Goal: Task Accomplishment & Management: Use online tool/utility

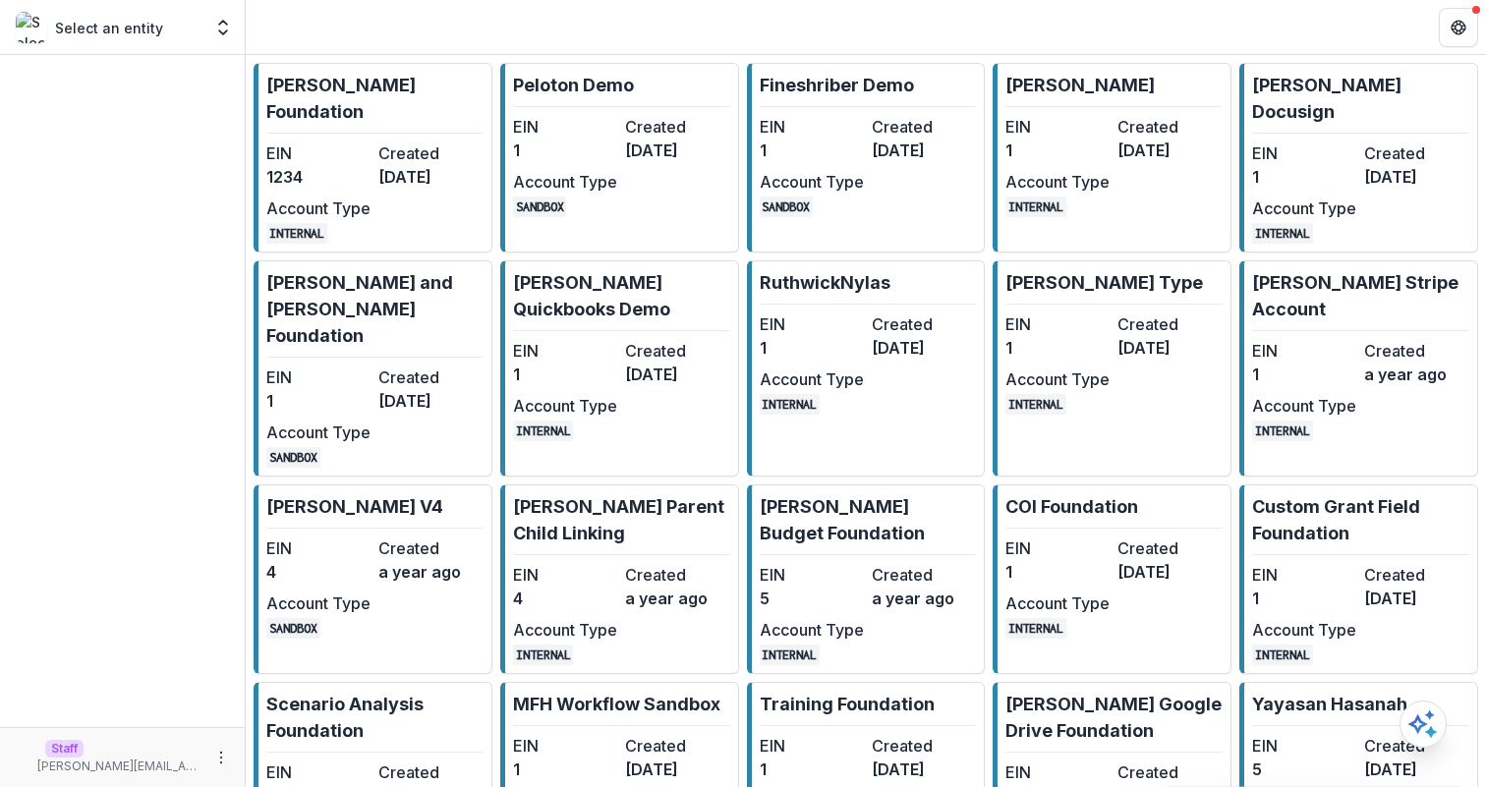
click at [390, 142] on dt "Created" at bounding box center [430, 154] width 104 height 24
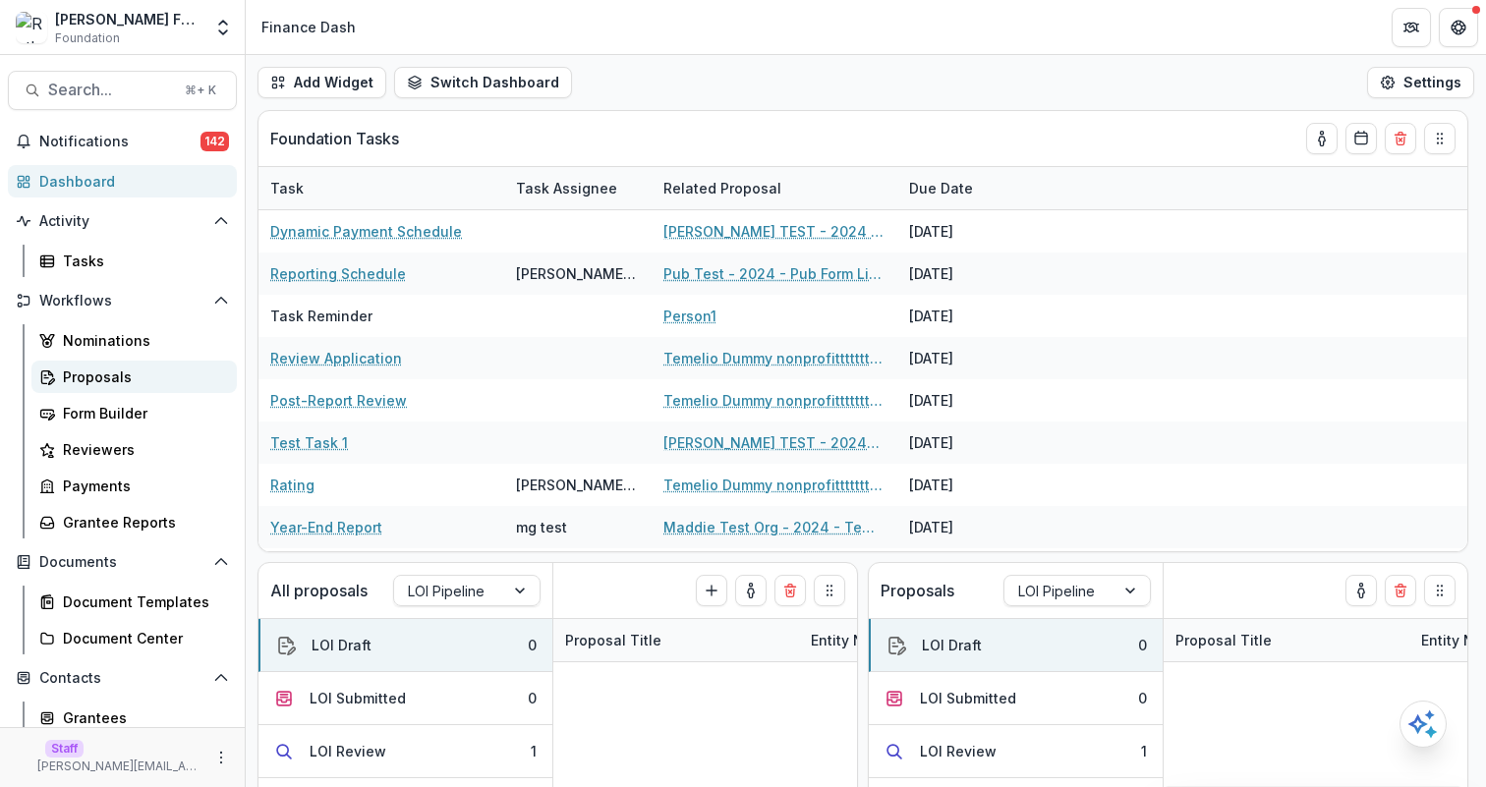
click at [162, 372] on div "Proposals" at bounding box center [142, 377] width 158 height 21
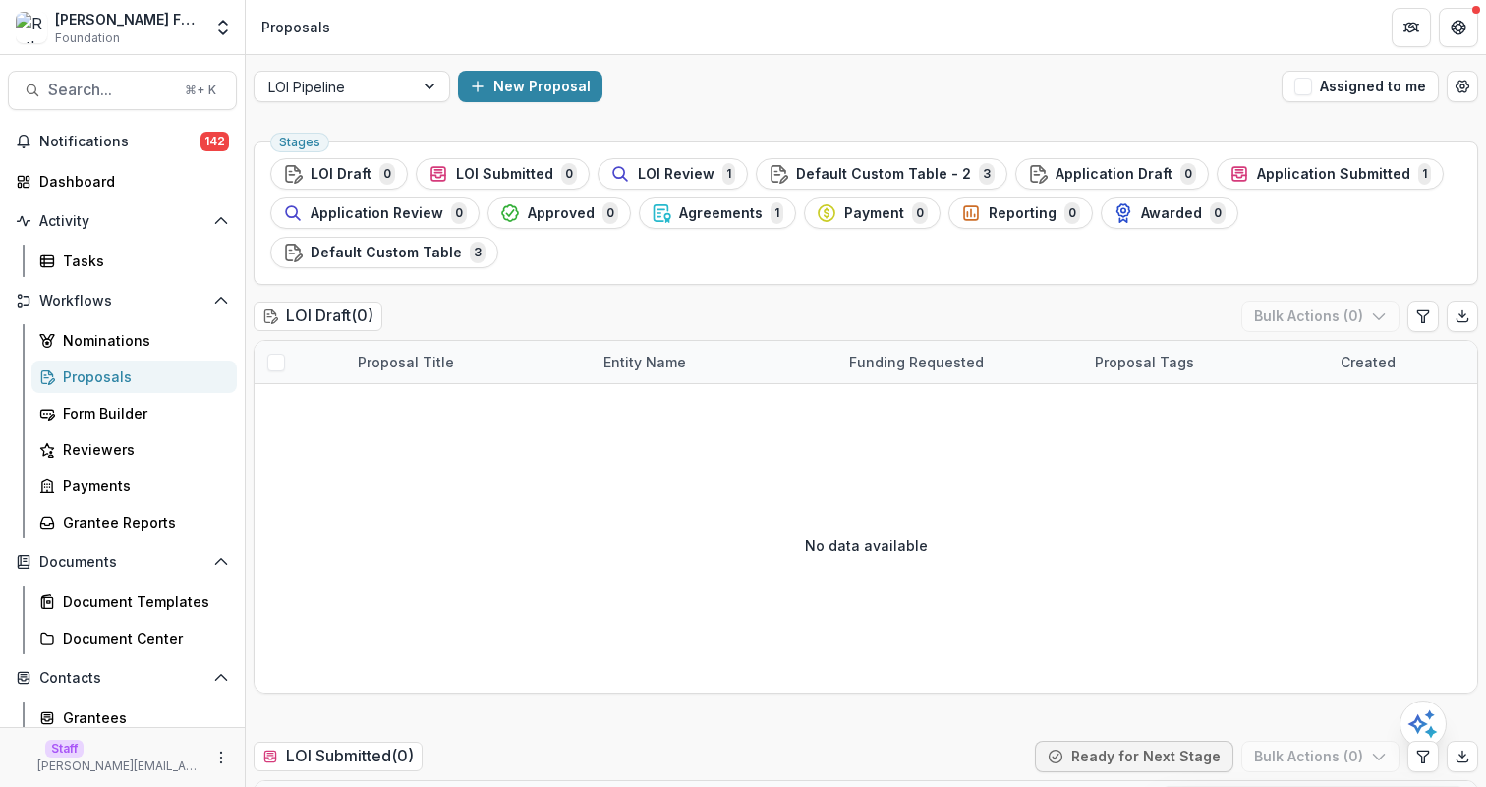
click at [991, 104] on div "LOI Pipeline New Proposal Assigned to me" at bounding box center [866, 86] width 1240 height 63
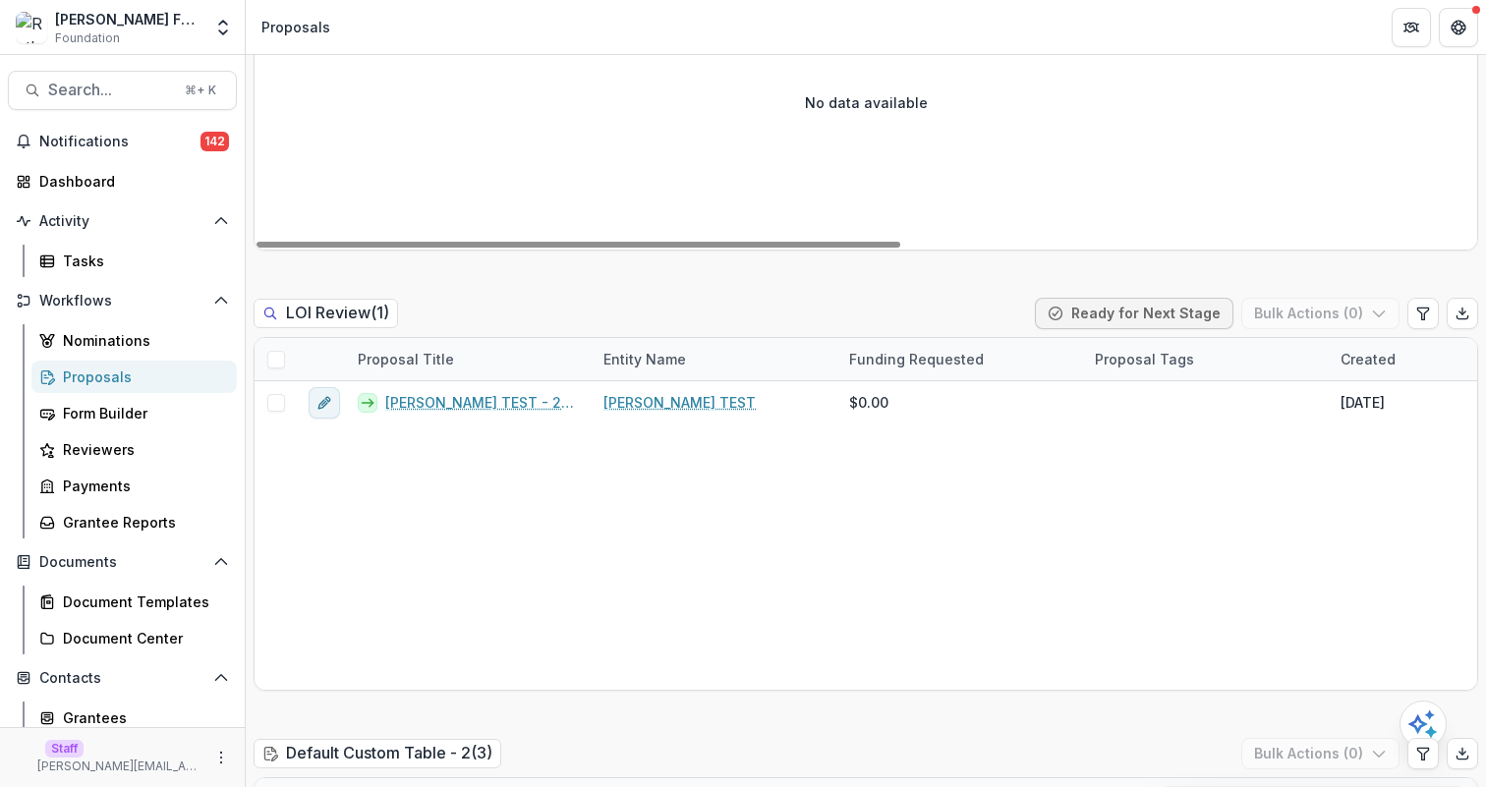
scroll to position [1279, 0]
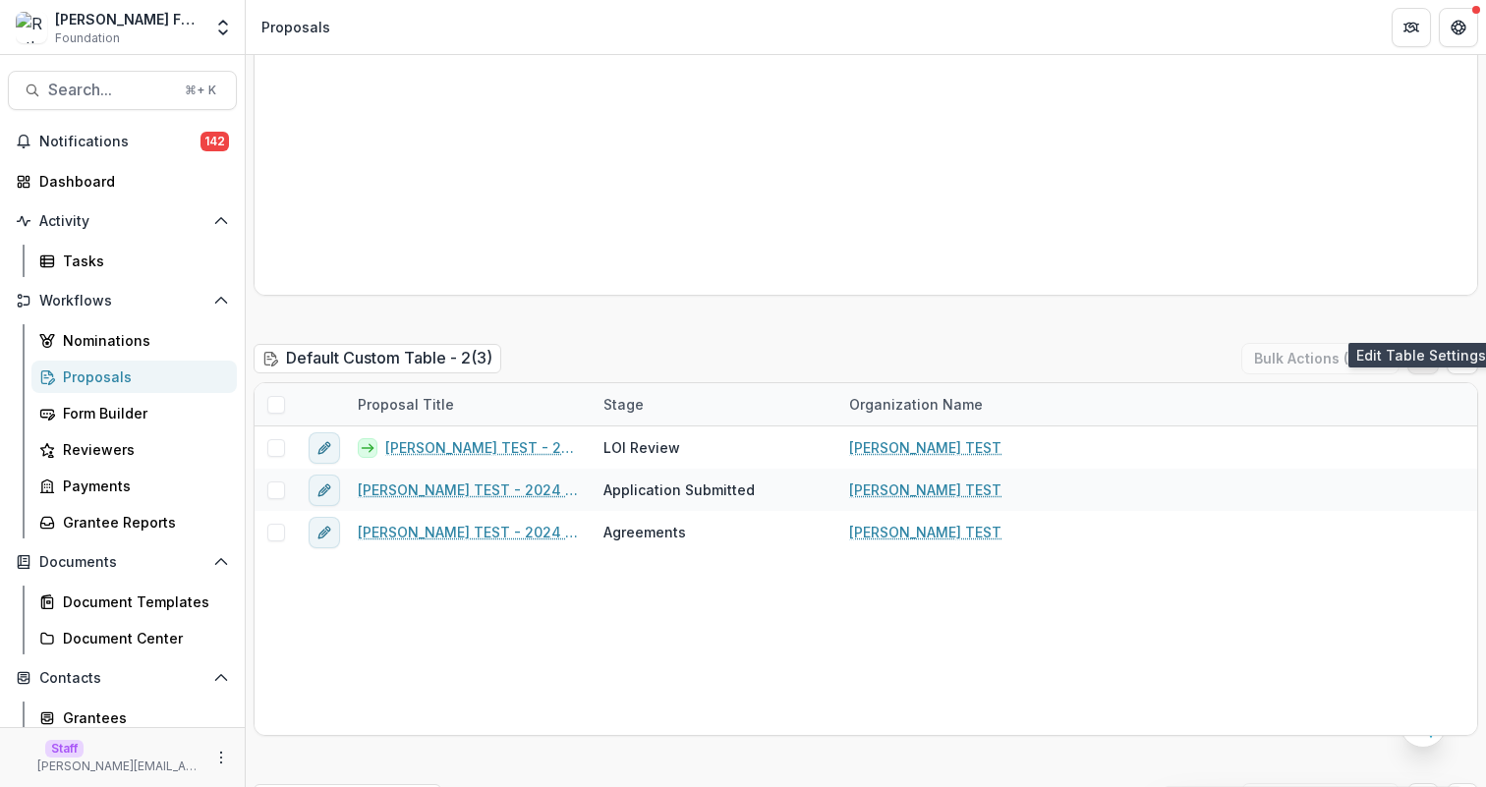
click at [1423, 351] on icon "Edit table settings" at bounding box center [1423, 359] width 16 height 16
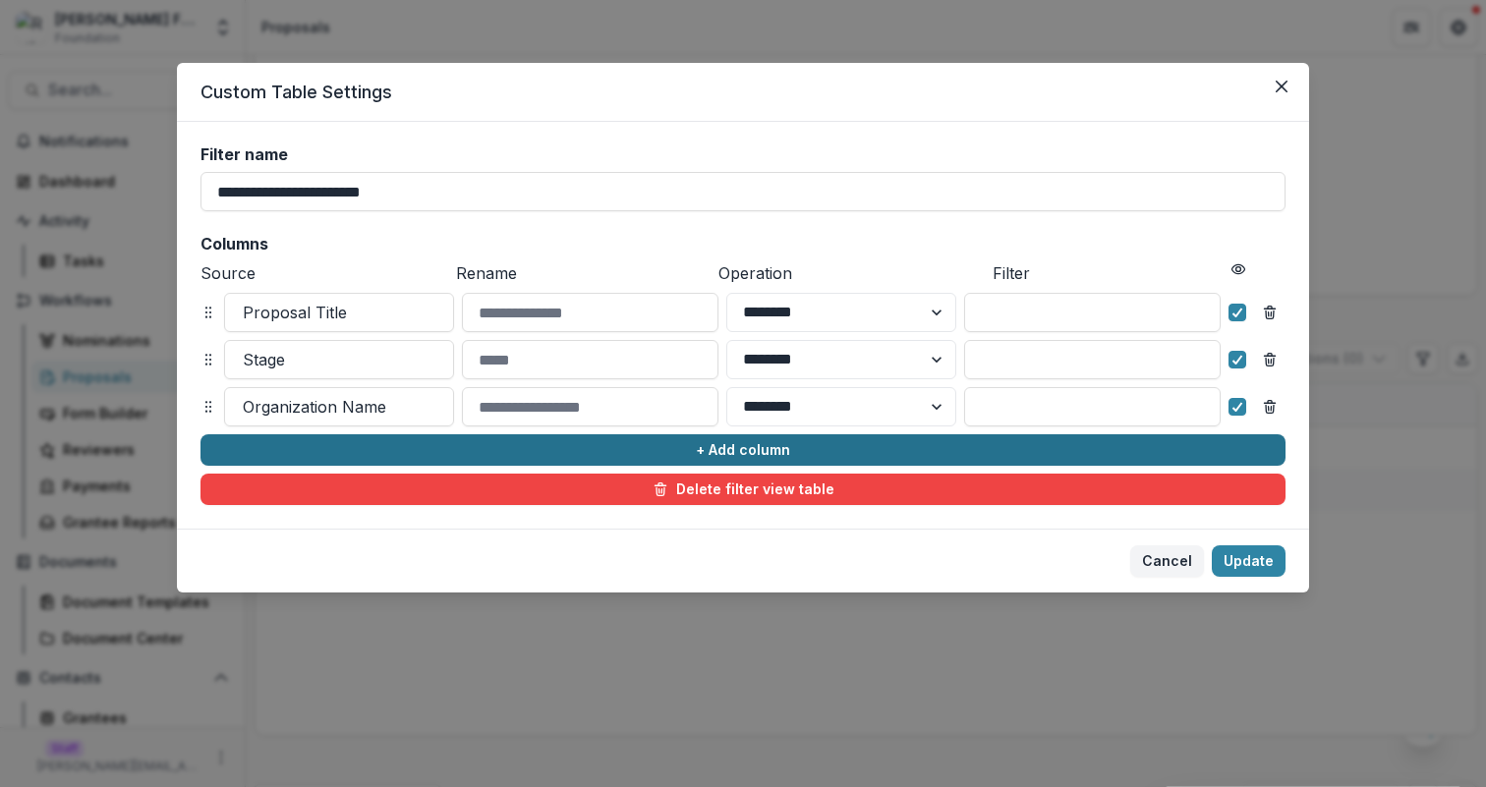
click at [588, 444] on button "+ Add column" at bounding box center [743, 449] width 1085 height 31
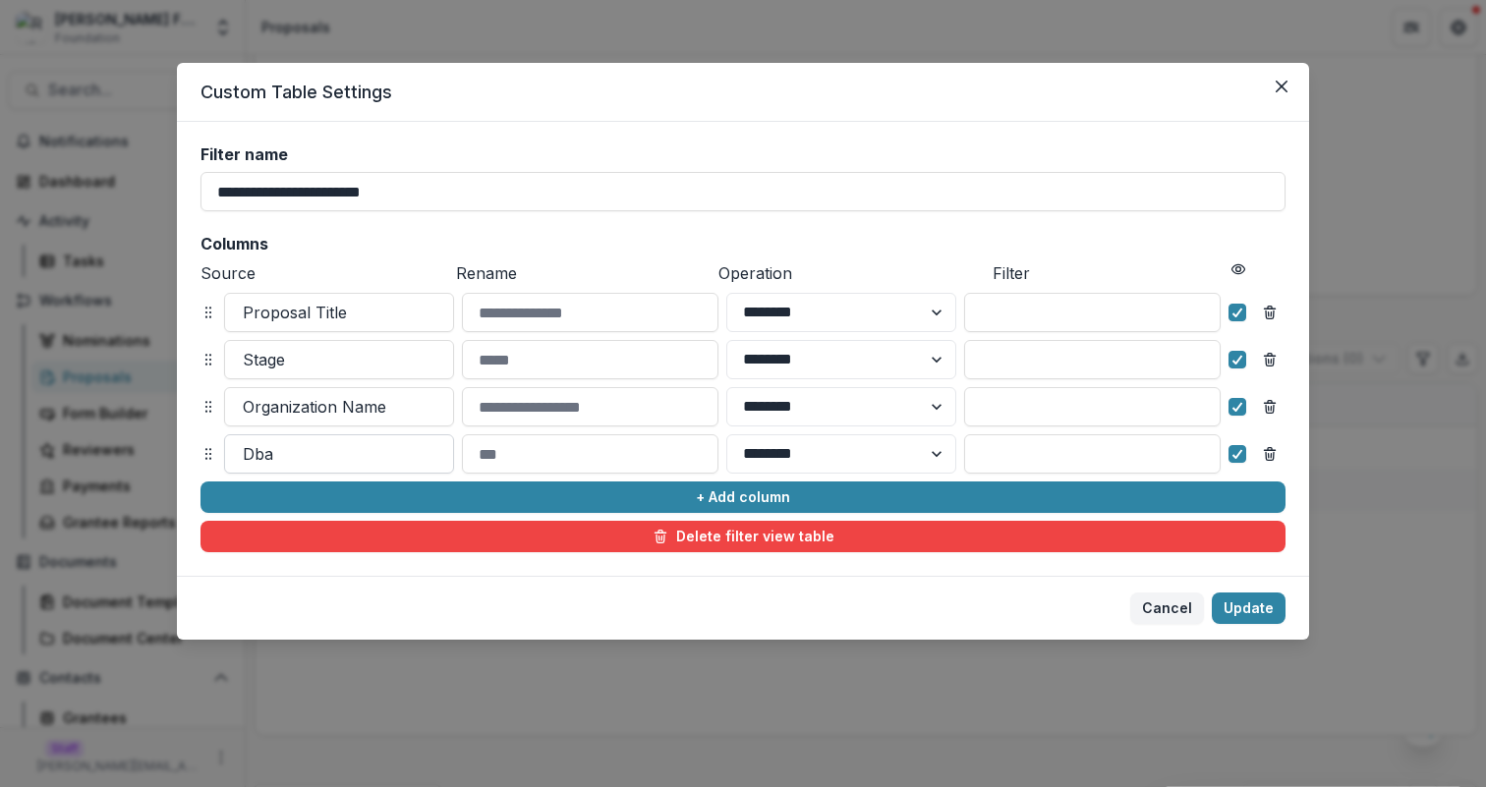
click at [388, 453] on div at bounding box center [339, 454] width 193 height 28
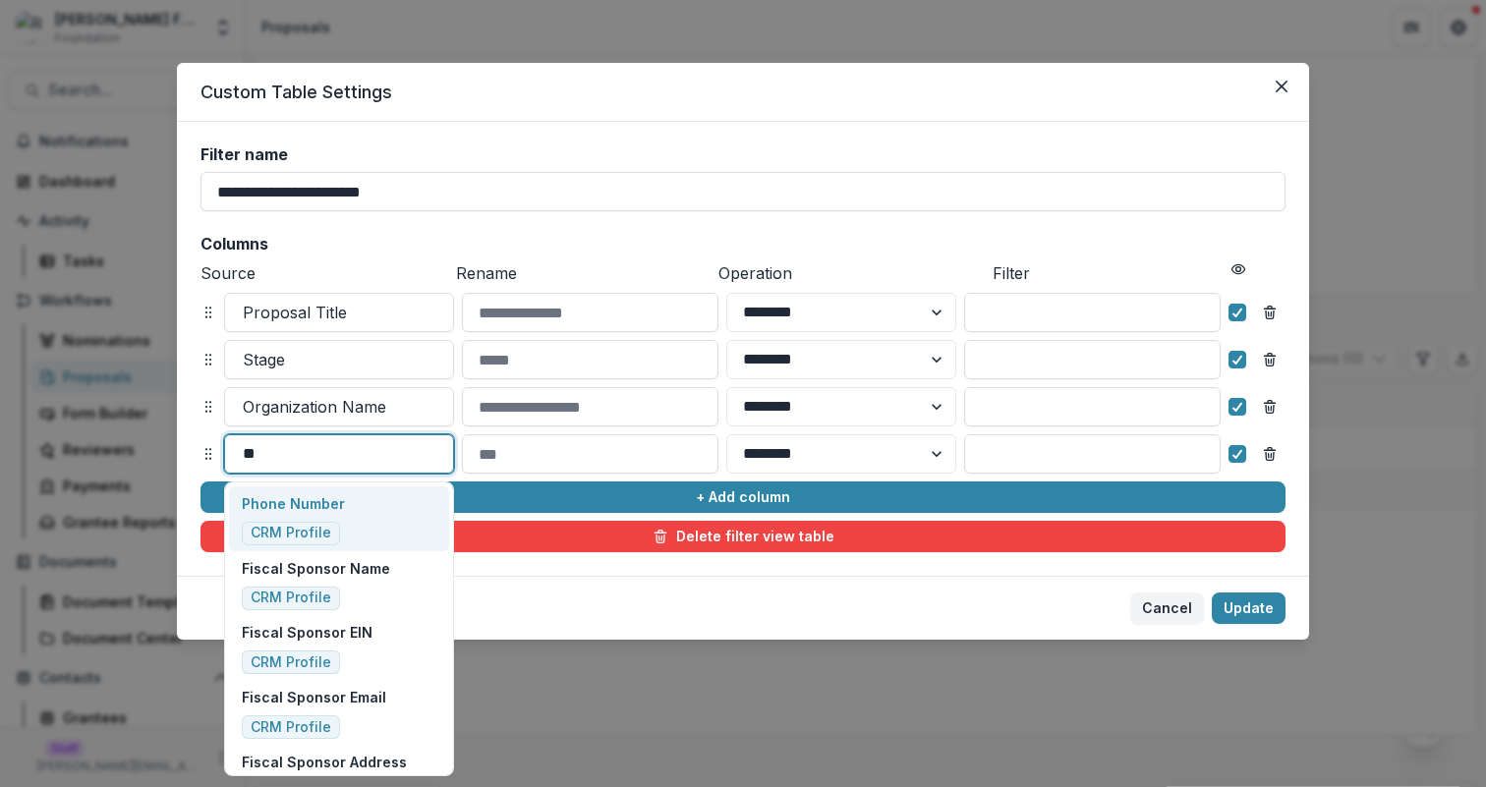
type input "***"
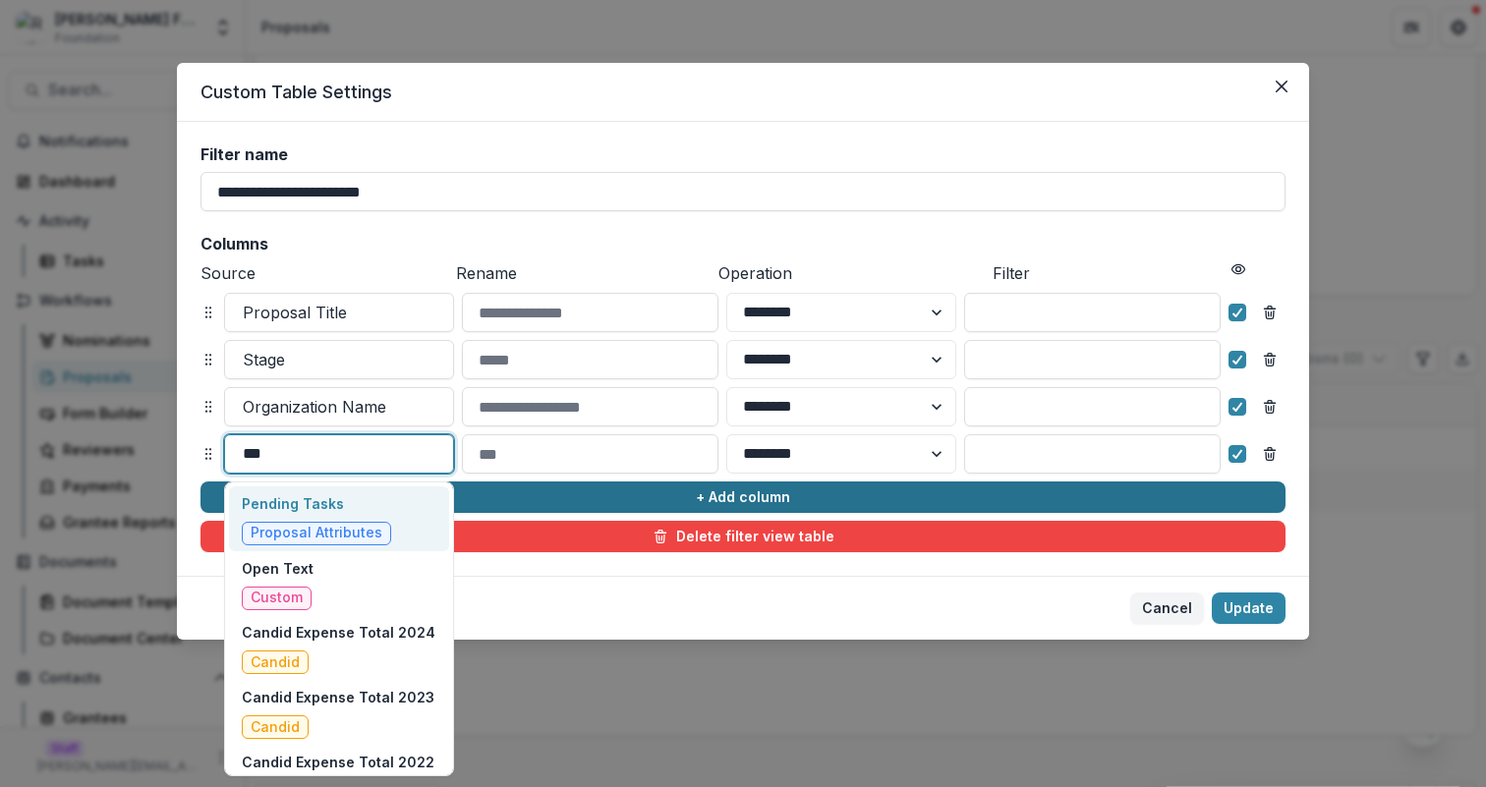
click at [394, 494] on div "Pending Tasks Proposal Attributes" at bounding box center [339, 519] width 220 height 65
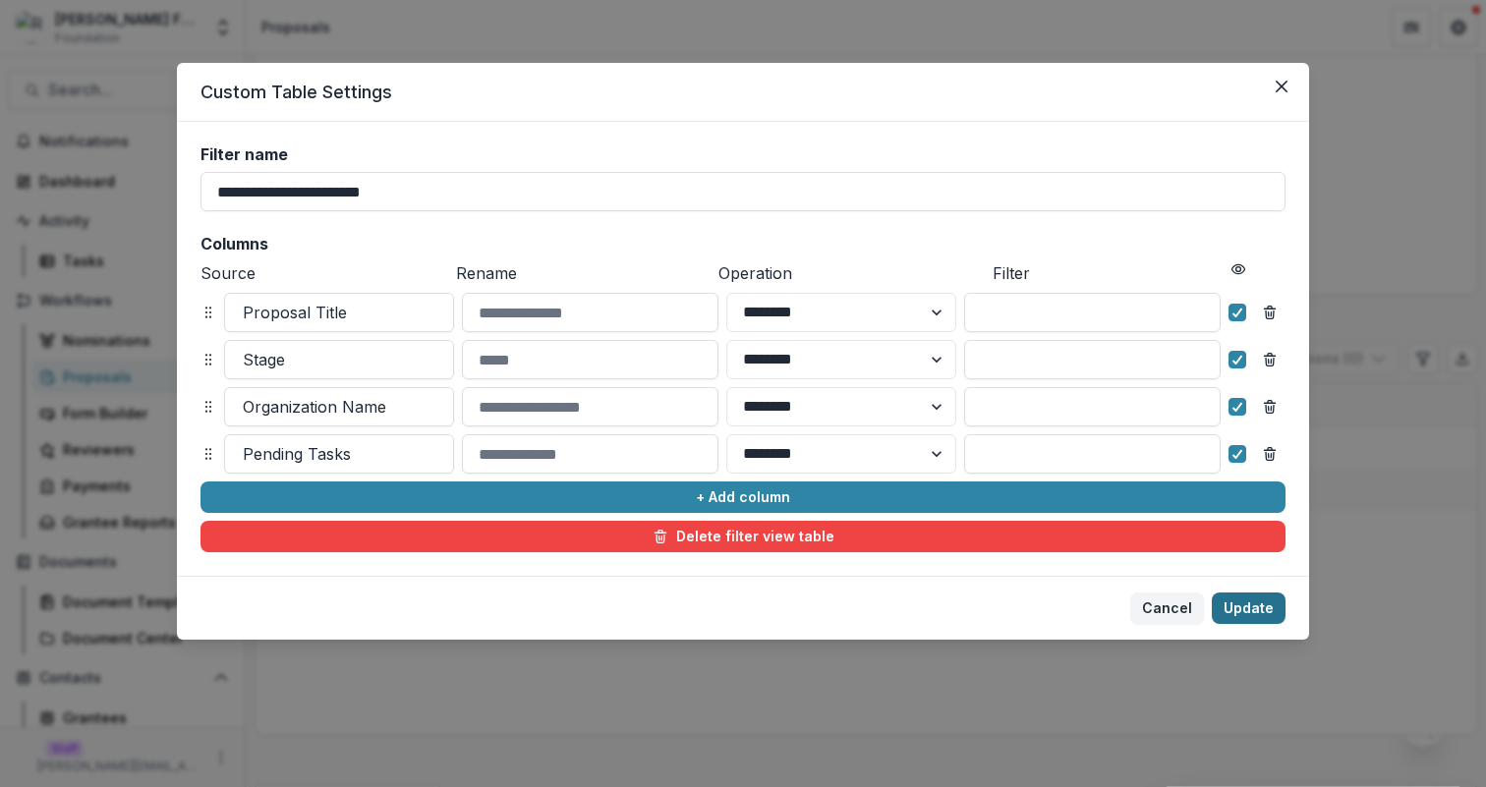
click at [1245, 605] on button "Update" at bounding box center [1249, 608] width 74 height 31
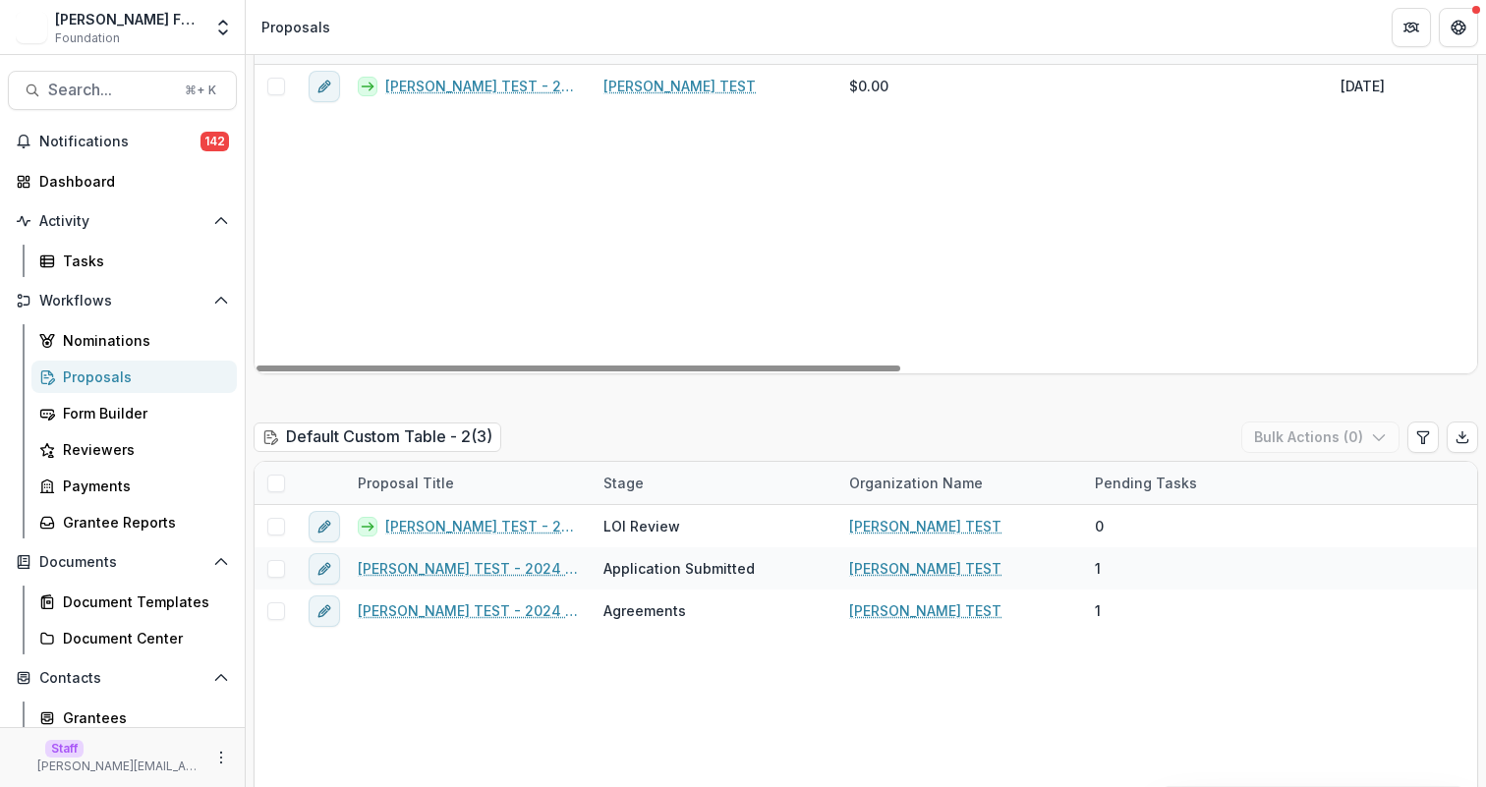
scroll to position [1226, 0]
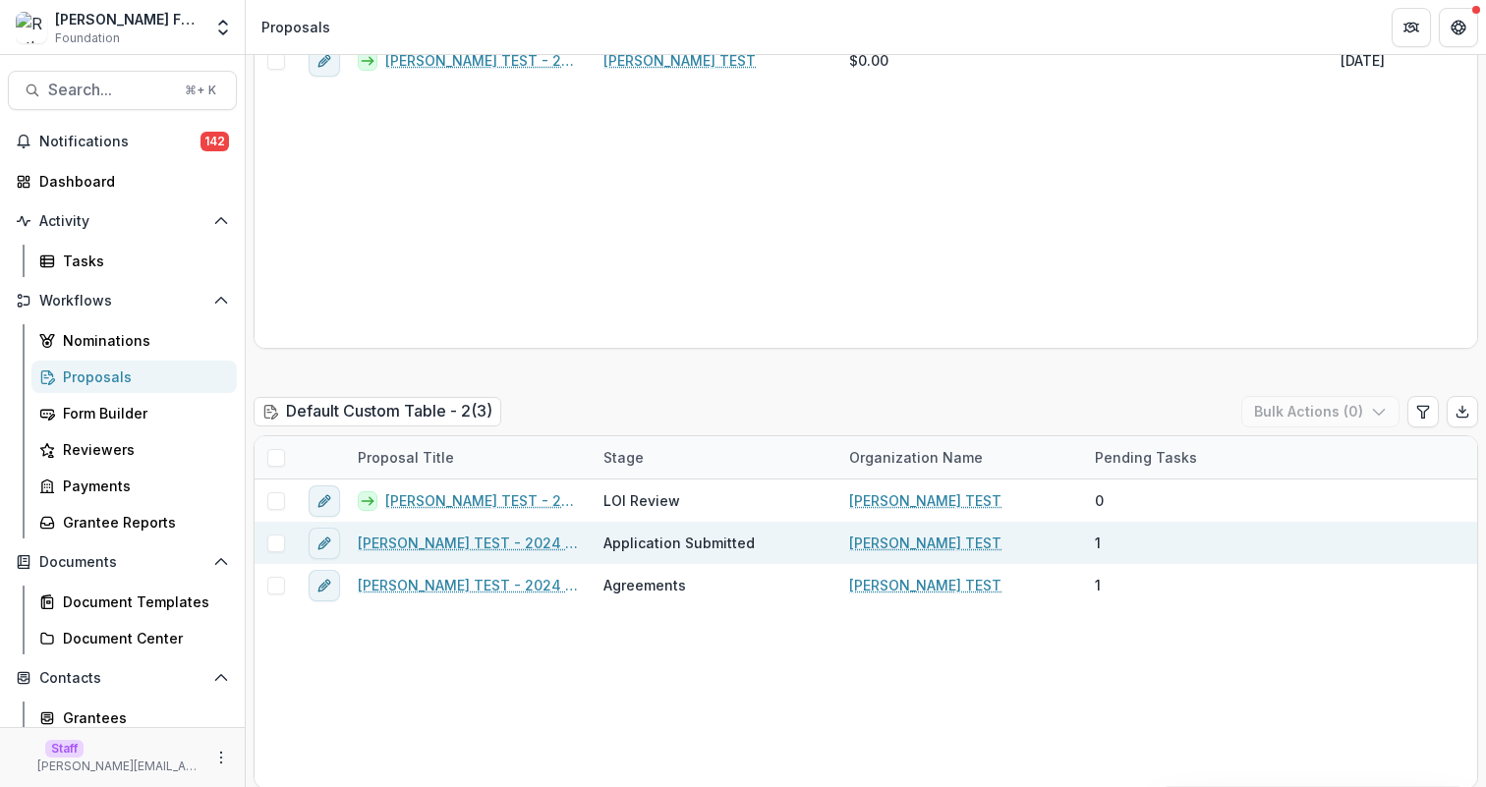
click at [535, 533] on link "[PERSON_NAME] TEST - 2024 - Some new quiz" at bounding box center [469, 543] width 222 height 21
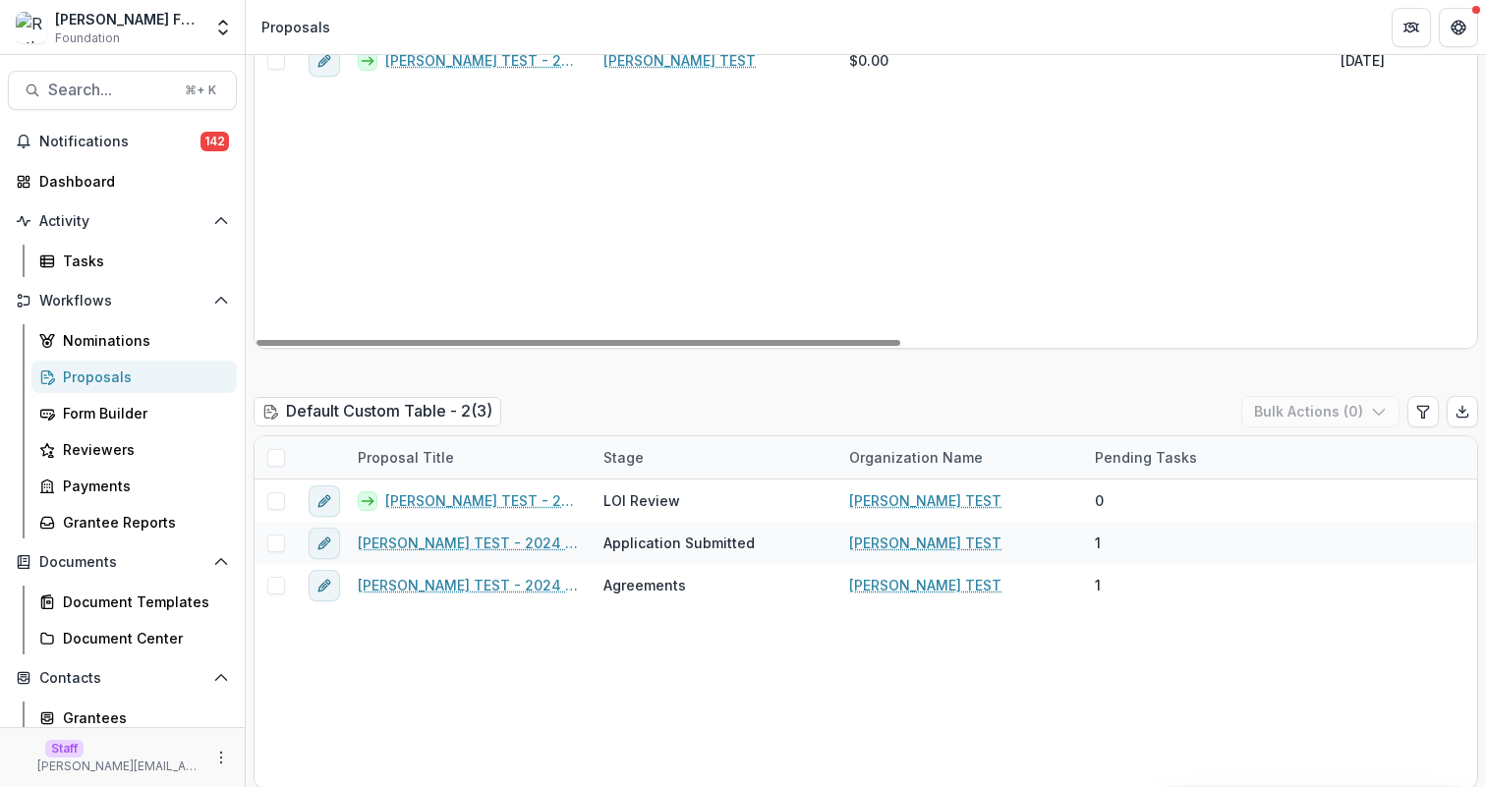
click at [1086, 396] on div "Default Custom Table - 2 ( 3 ) Bulk Actions ( 0 )" at bounding box center [866, 415] width 1225 height 39
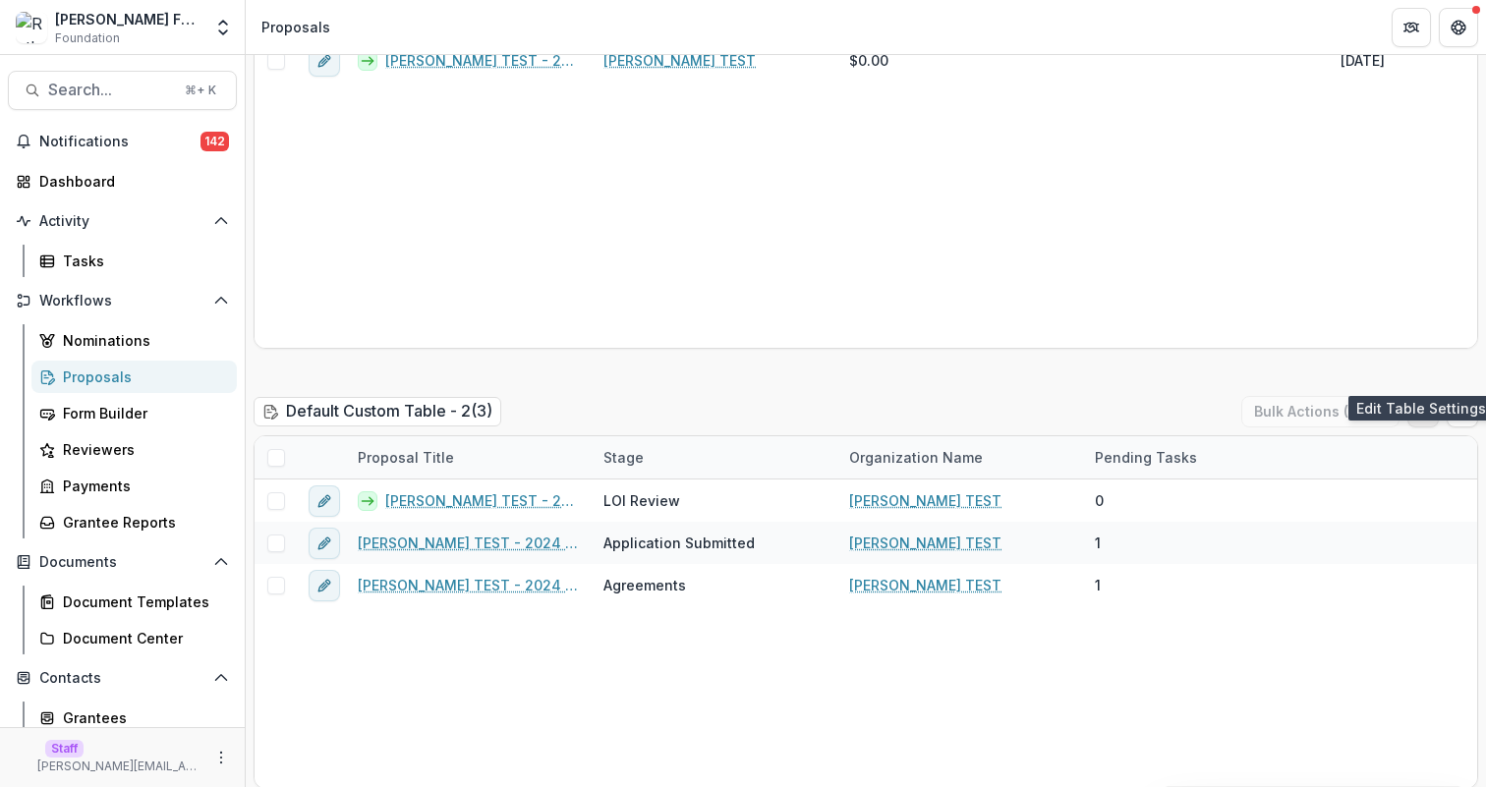
click at [1418, 406] on icon "Edit table settings" at bounding box center [1422, 412] width 11 height 12
